Goal: Task Accomplishment & Management: Manage account settings

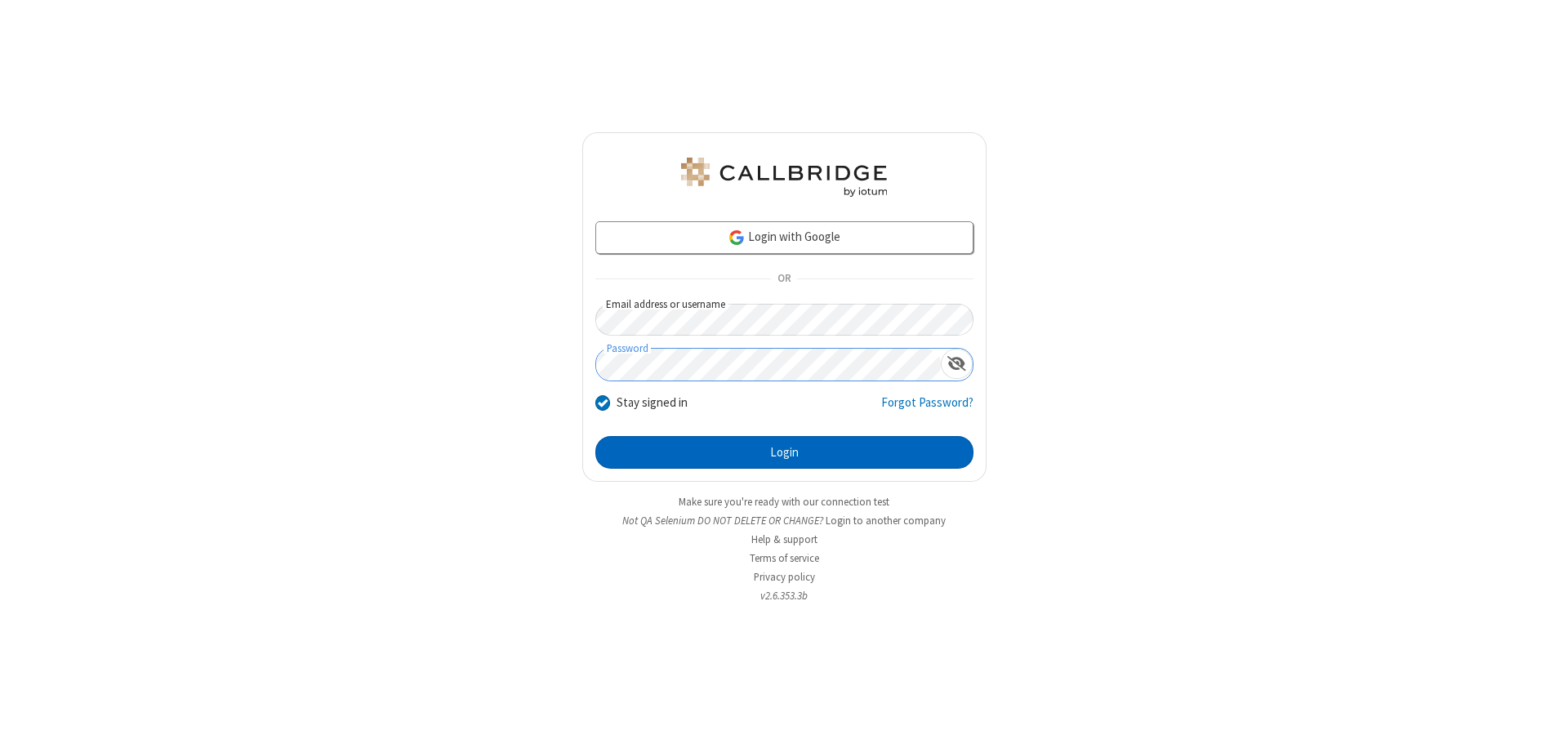
click at [784, 453] on button "Login" at bounding box center [784, 453] width 378 height 33
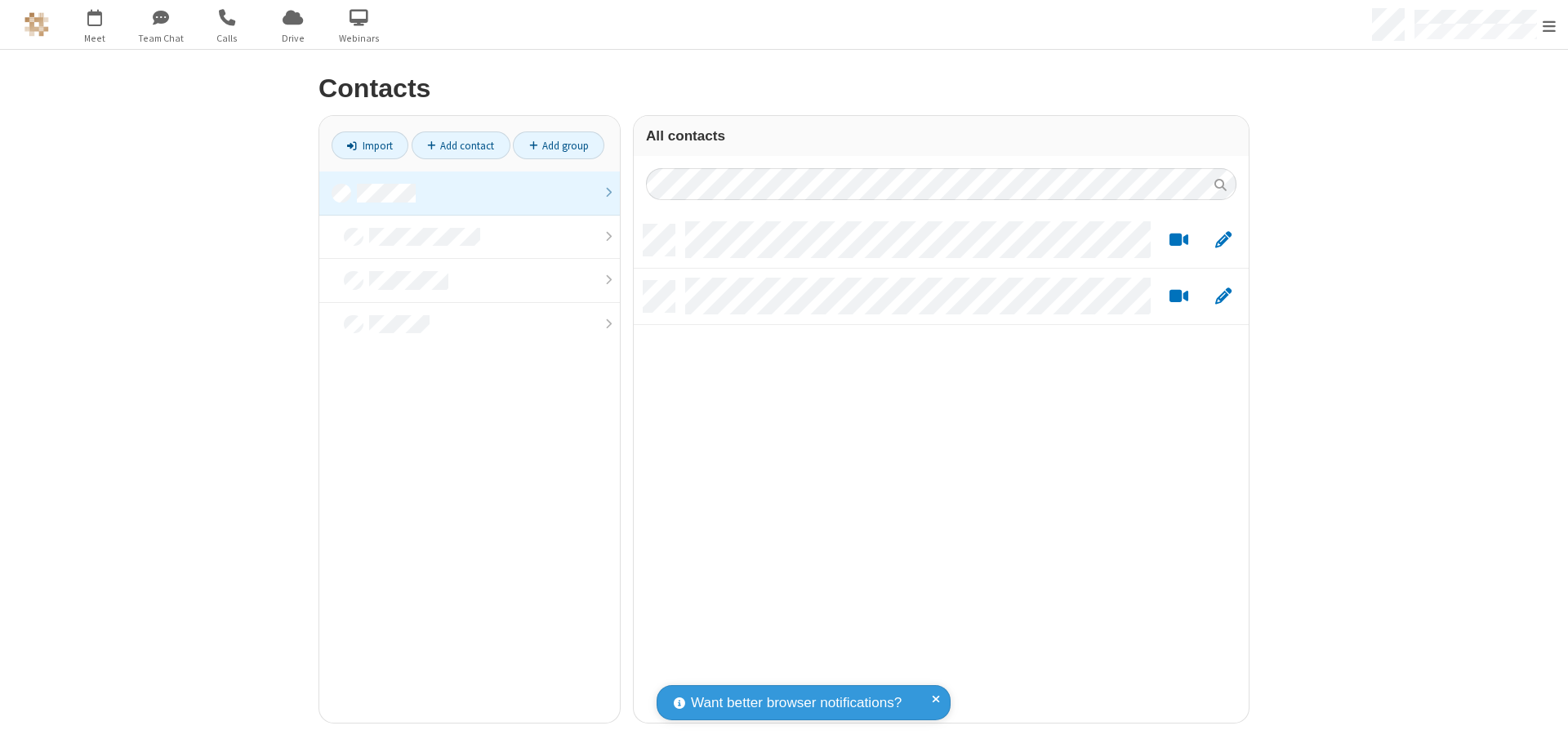
click at [470, 193] on link at bounding box center [469, 193] width 301 height 44
click at [460, 145] on link "Add contact" at bounding box center [460, 145] width 99 height 28
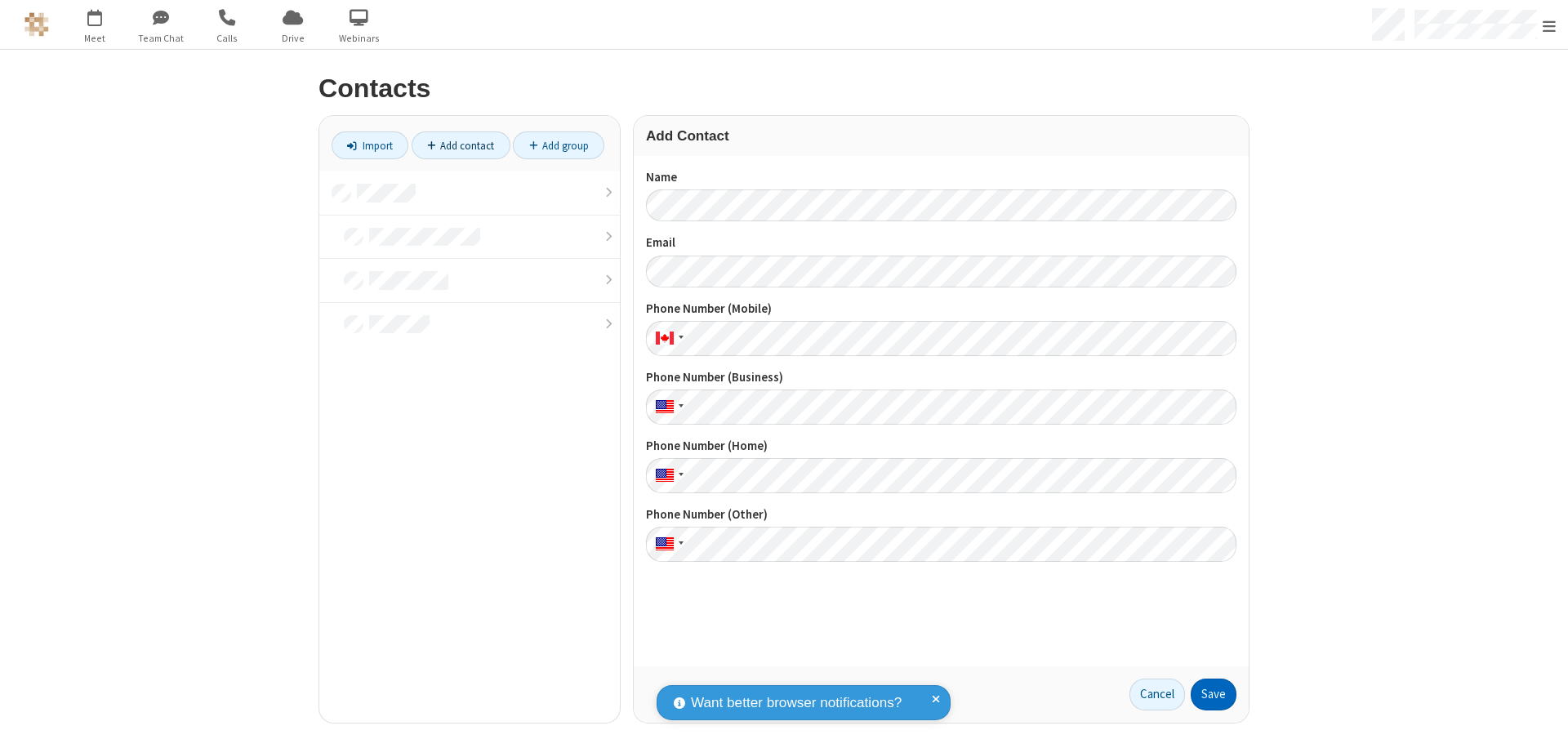
click at [1214, 694] on button "Save" at bounding box center [1214, 695] width 46 height 33
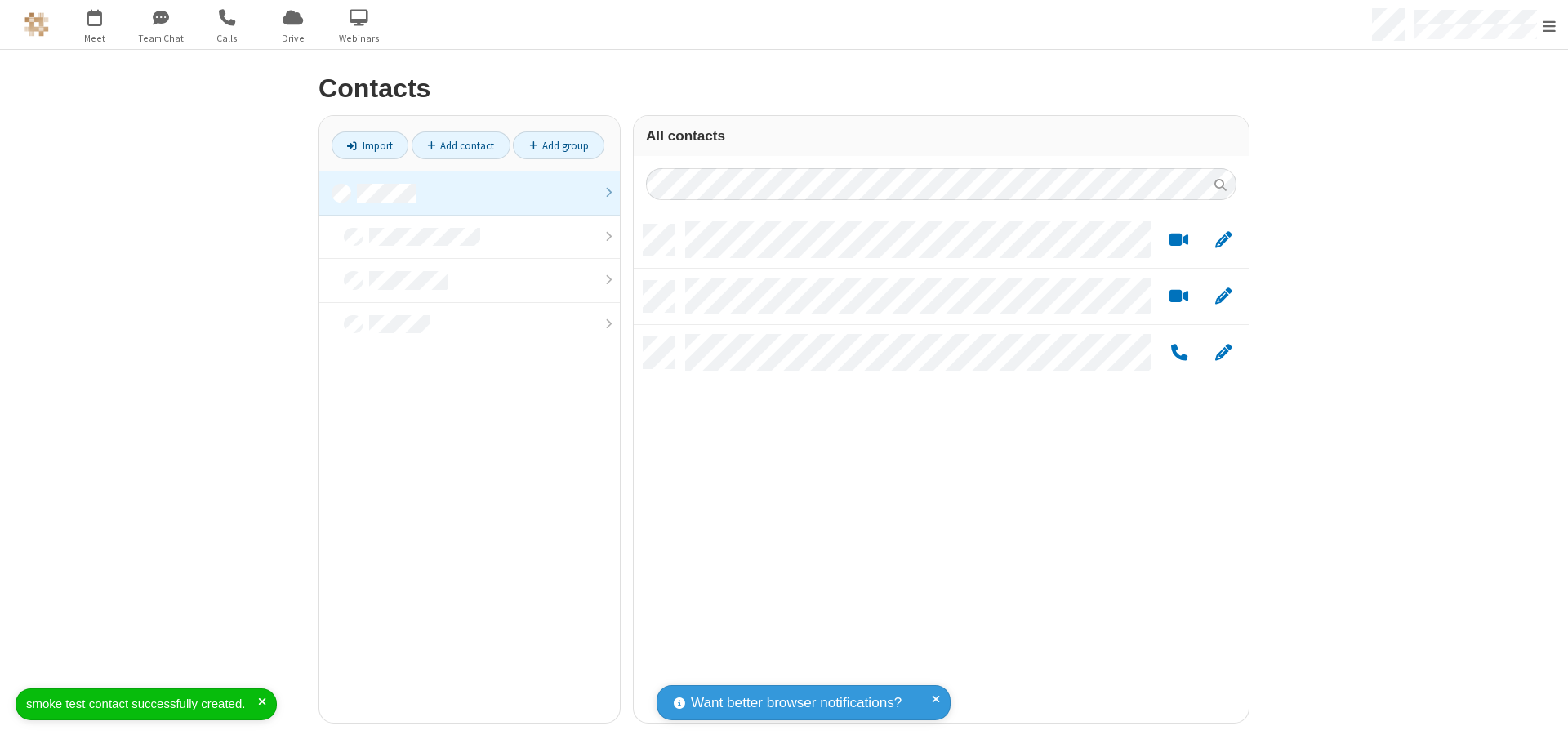
scroll to position [498, 603]
